Goal: Task Accomplishment & Management: Use online tool/utility

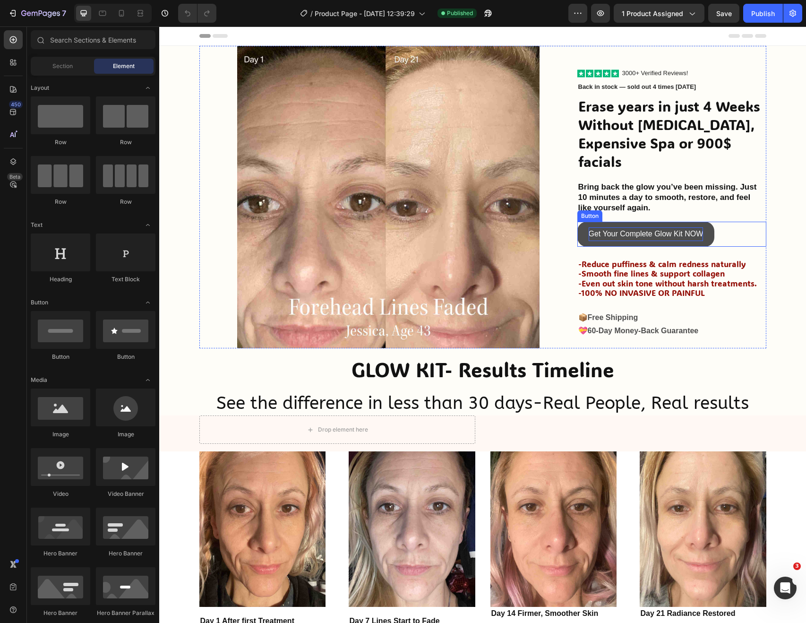
click at [619, 227] on p "Get Your Complete Glow Kit NOW" at bounding box center [646, 234] width 115 height 14
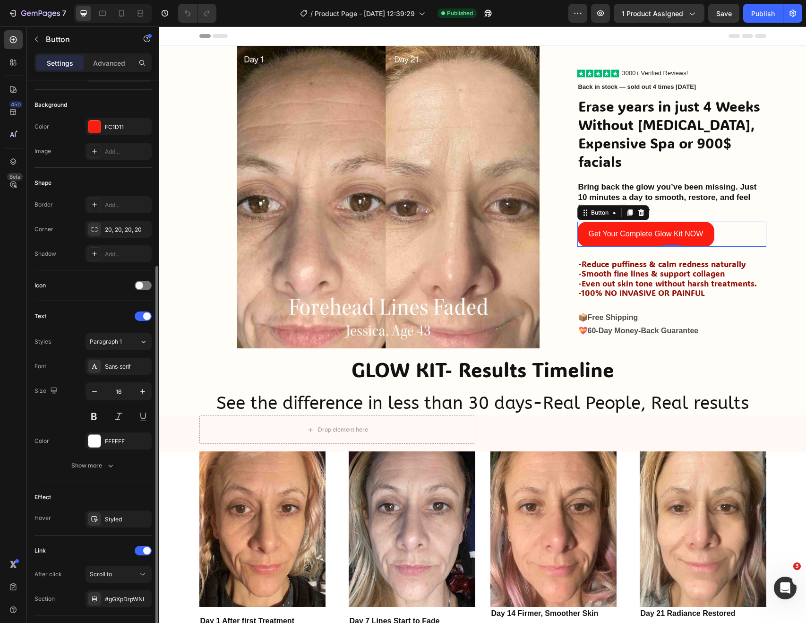
scroll to position [157, 0]
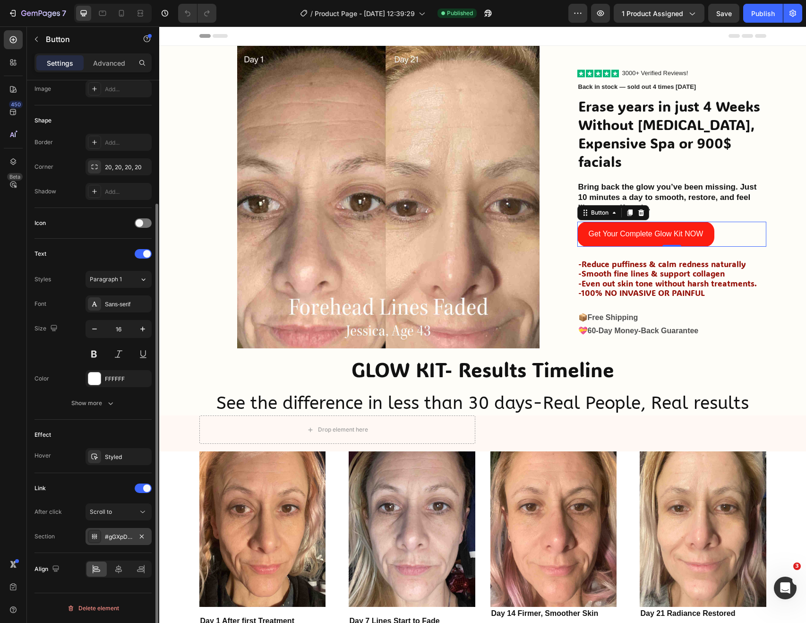
click at [121, 540] on div "#gGXpDrpWNL" at bounding box center [118, 536] width 27 height 9
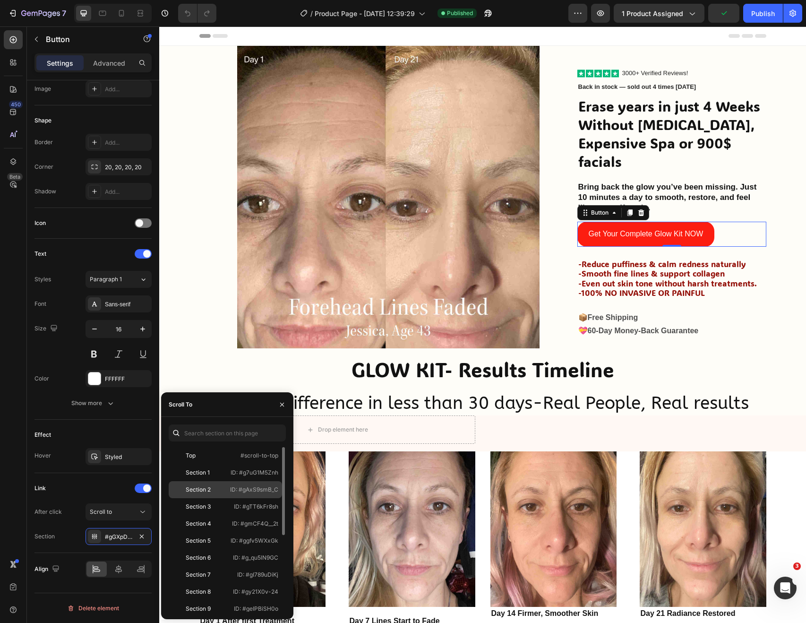
click at [223, 498] on div "Section 2 ID: #gAxS9smB_C" at bounding box center [225, 506] width 113 height 17
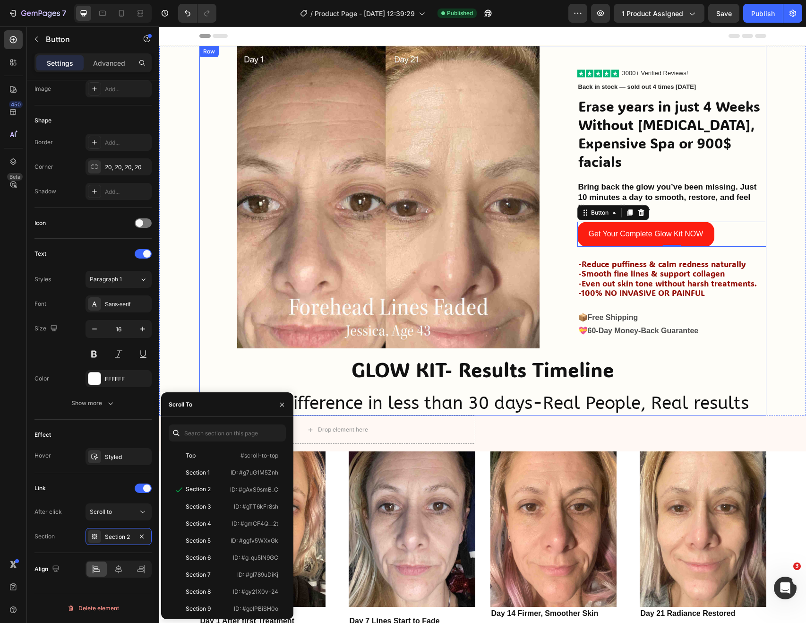
click at [652, 352] on div "Image ⭐️⭐️⭐️⭐️⭐️ Over 17000 + happy customers Heading Erase Years in Just 4 Wee…" at bounding box center [482, 230] width 567 height 369
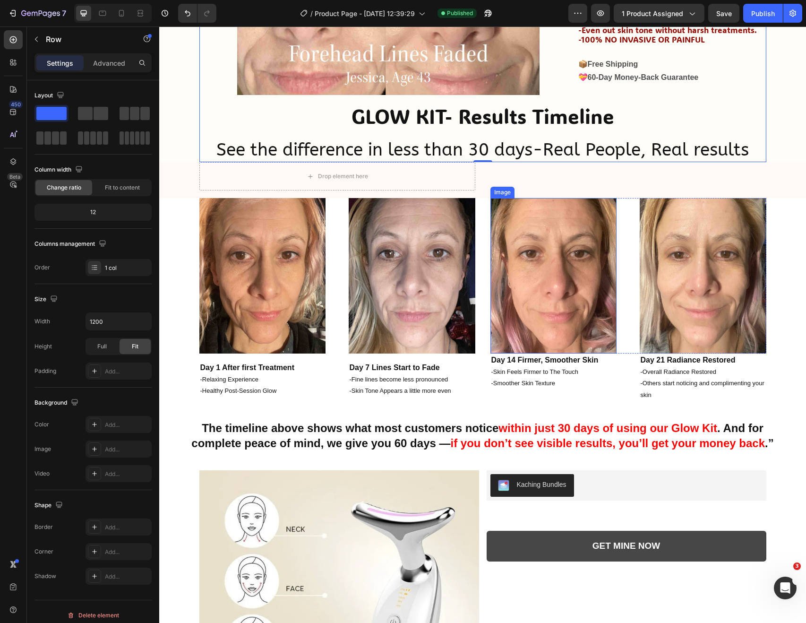
scroll to position [379, 0]
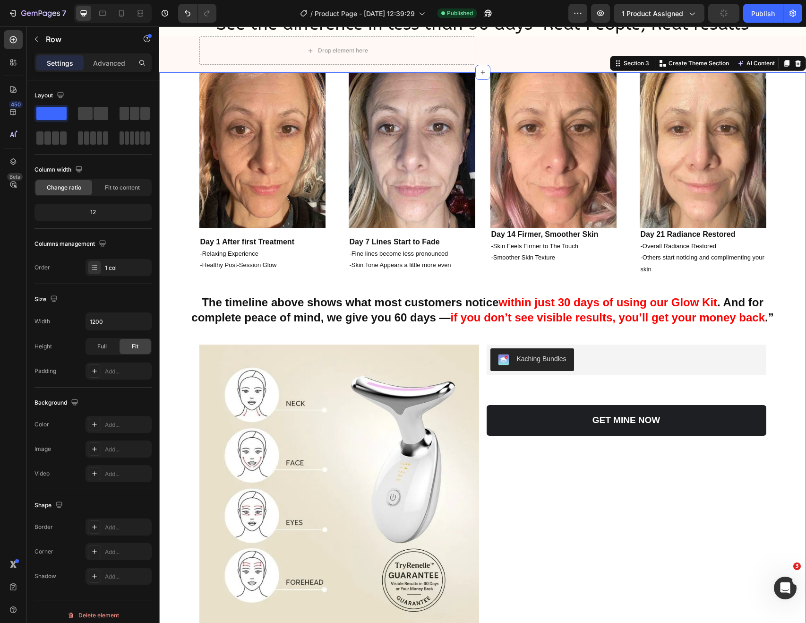
click at [773, 386] on div "Dear customer, the tablet experience is currently being polished. For the best …" at bounding box center [482, 399] width 633 height 654
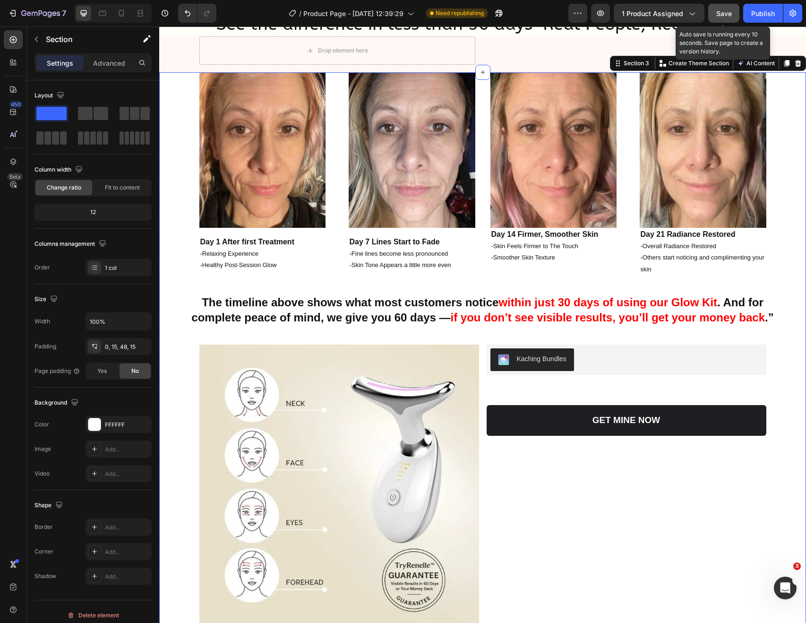
click at [722, 18] on button "Save" at bounding box center [723, 13] width 31 height 19
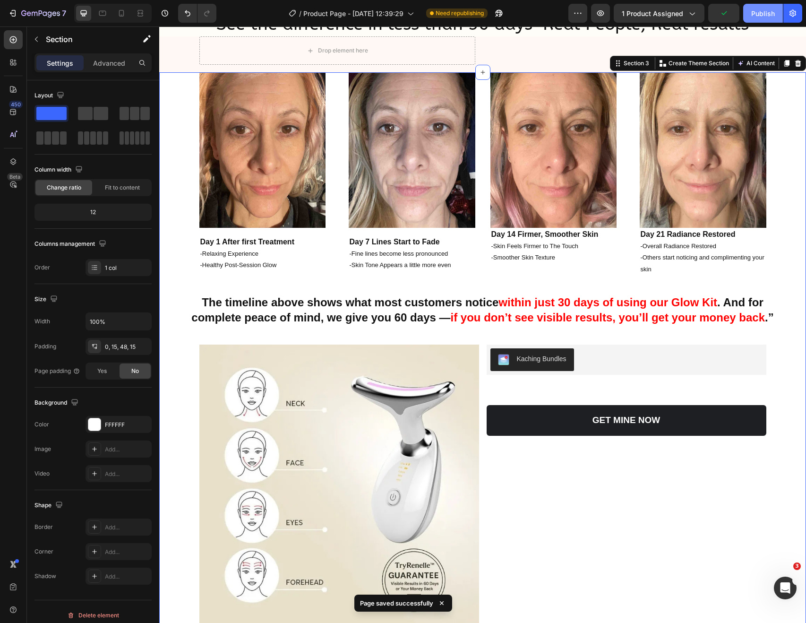
click at [755, 12] on div "Publish" at bounding box center [763, 14] width 24 height 10
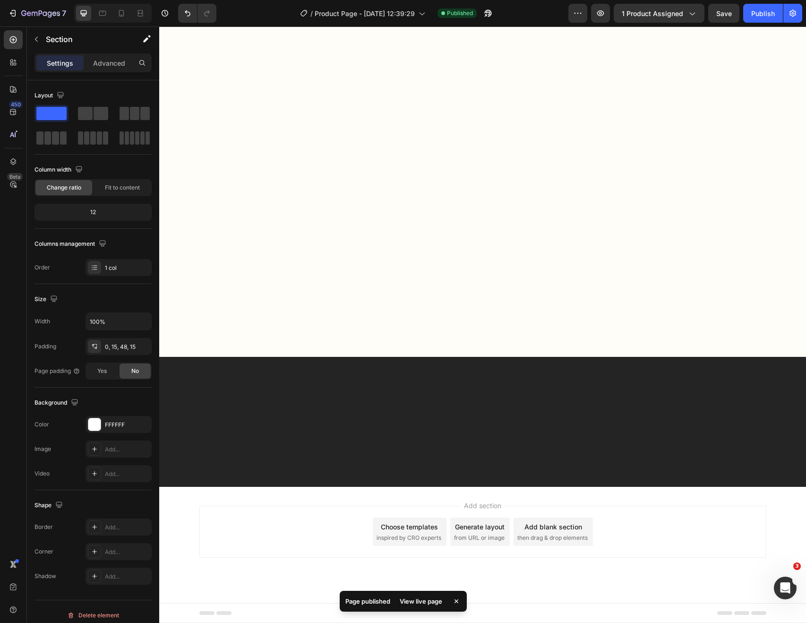
scroll to position [0, 0]
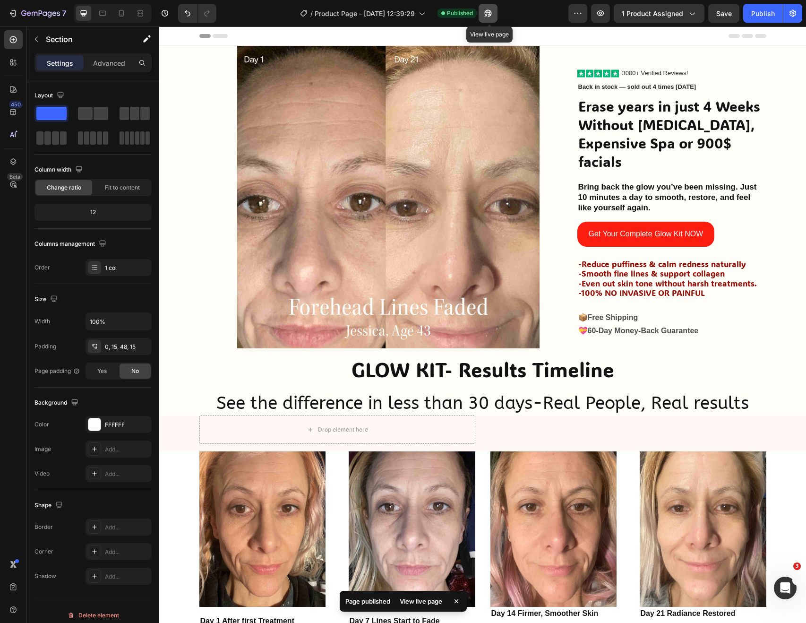
click at [485, 19] on button "button" at bounding box center [488, 13] width 19 height 19
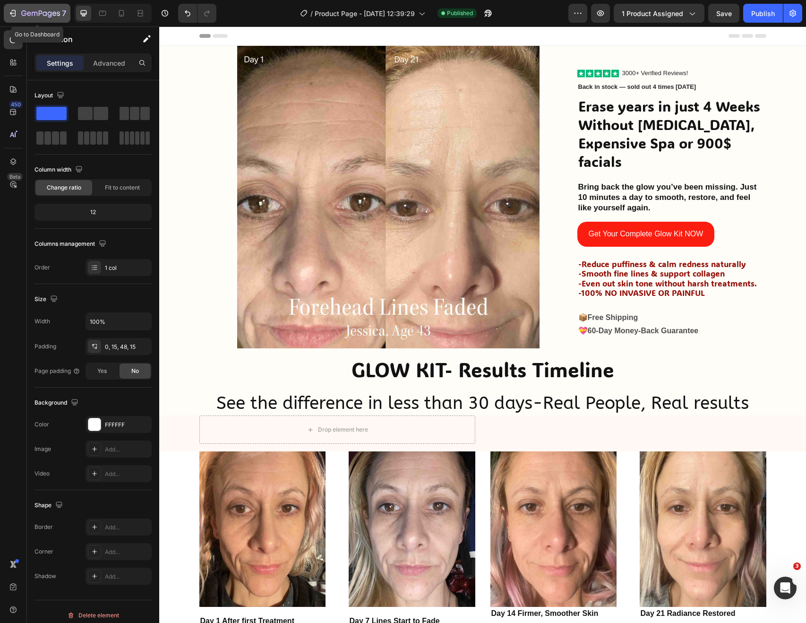
click at [9, 11] on icon "button" at bounding box center [12, 13] width 9 height 9
